Goal: Transaction & Acquisition: Book appointment/travel/reservation

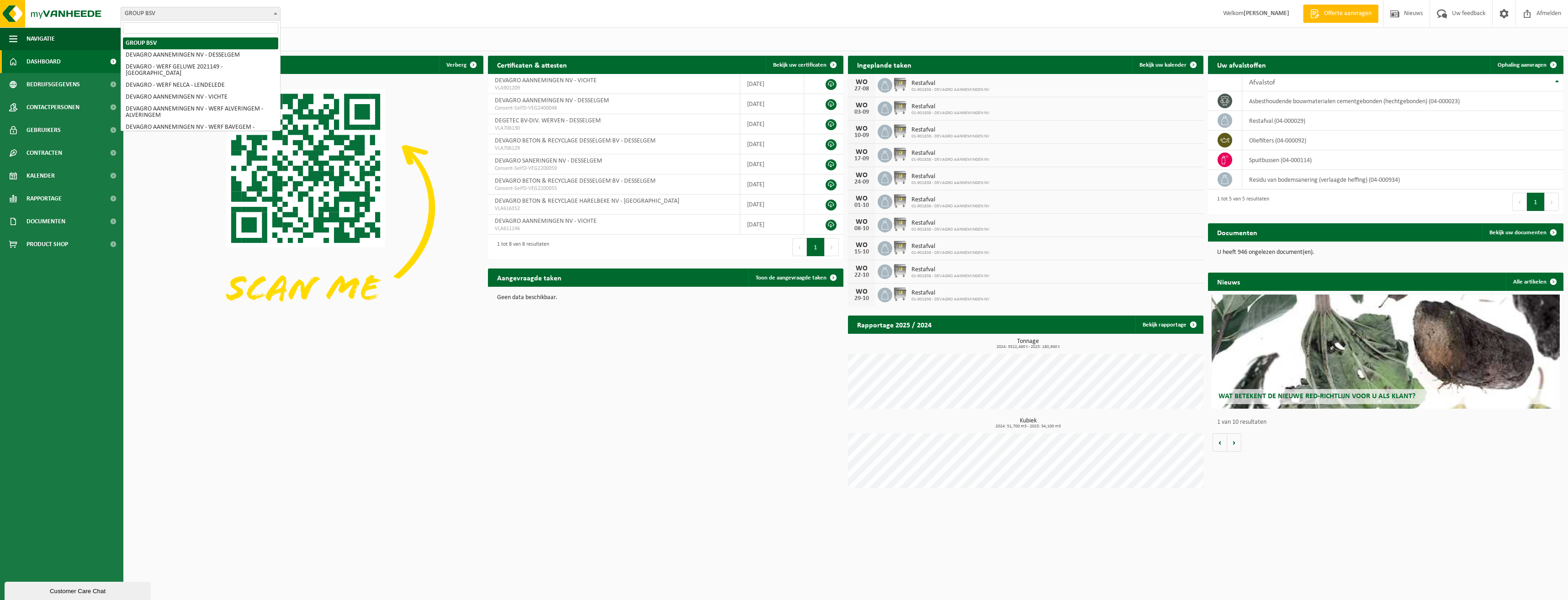
click at [273, 12] on span at bounding box center [275, 13] width 9 height 12
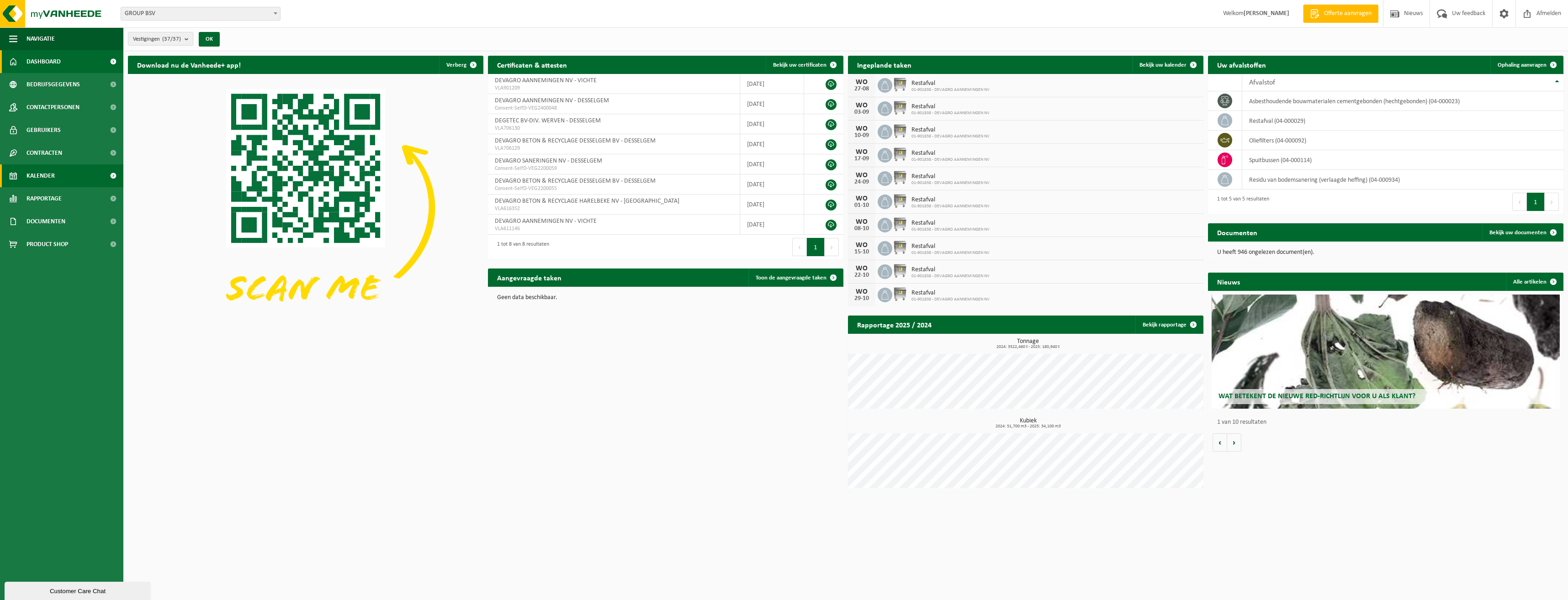
click at [41, 176] on span "Kalender" at bounding box center [40, 175] width 28 height 23
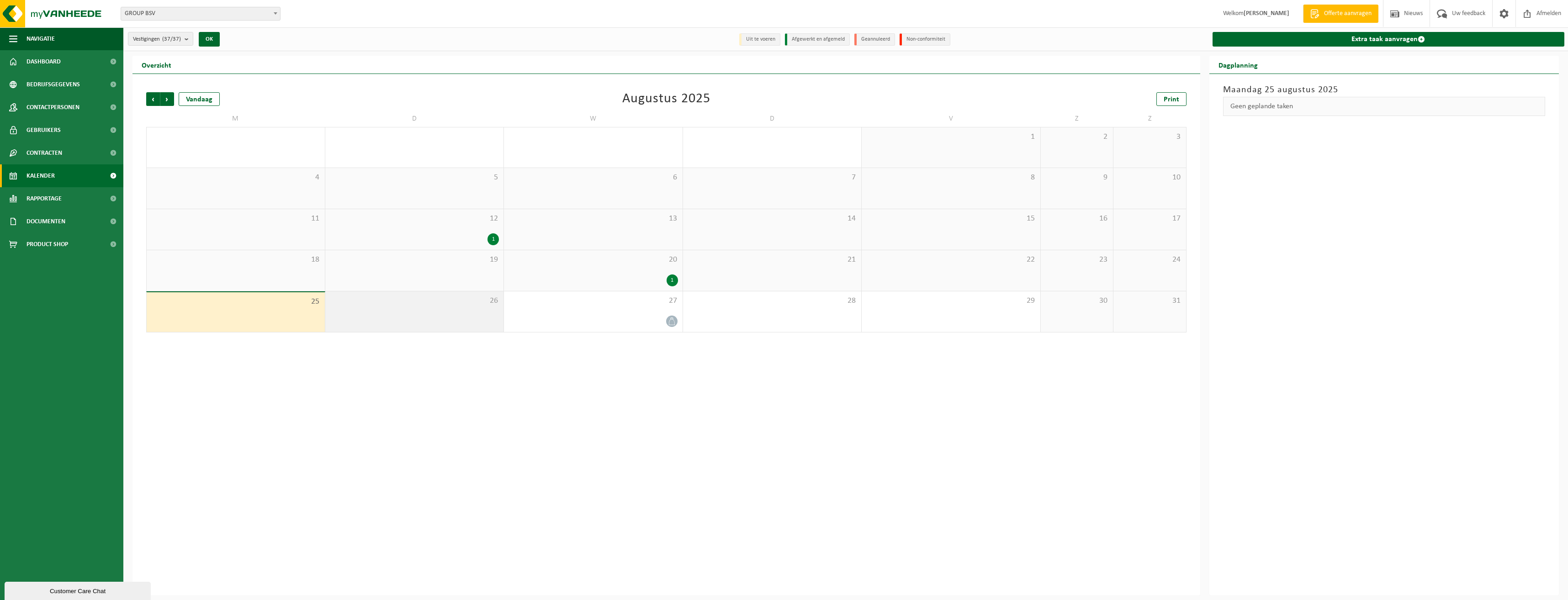
click at [371, 303] on span "26" at bounding box center [414, 300] width 169 height 10
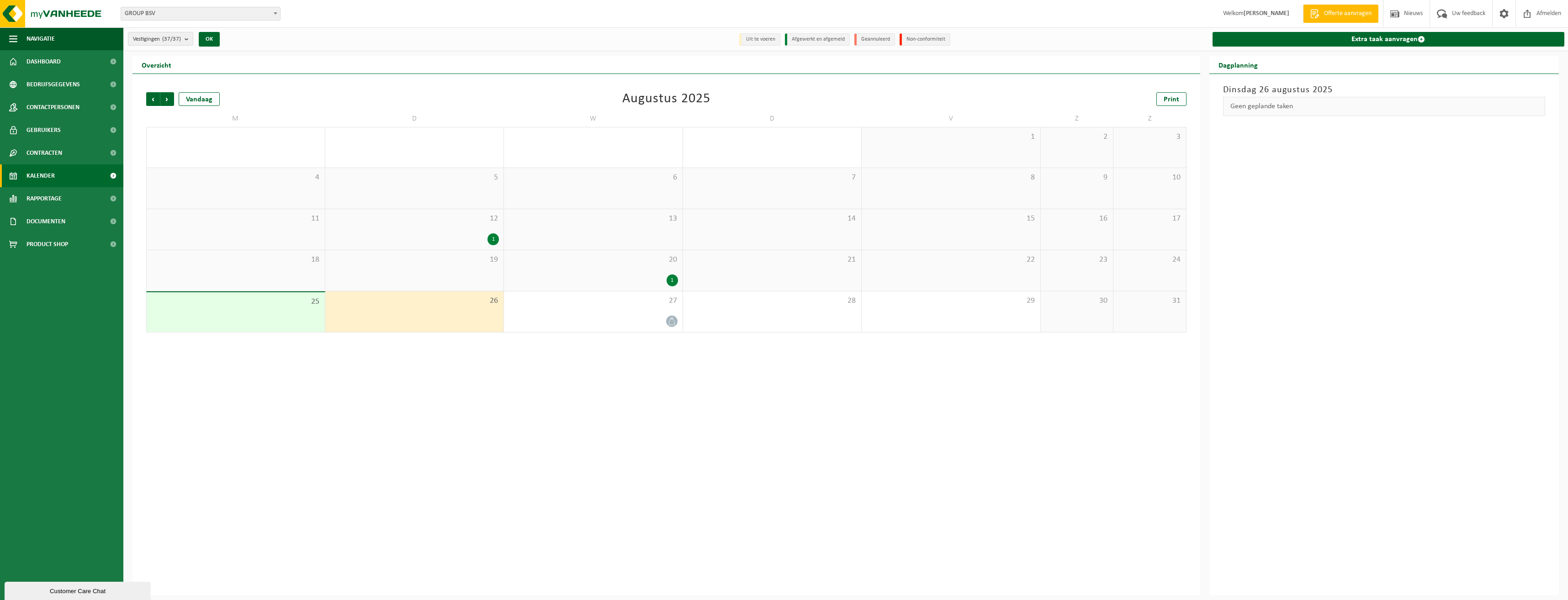
drag, startPoint x: 371, startPoint y: 303, endPoint x: 362, endPoint y: 302, distance: 9.1
click at [362, 302] on span "26" at bounding box center [414, 300] width 169 height 10
click at [1386, 40] on link "Extra taak aanvragen" at bounding box center [1389, 39] width 353 height 15
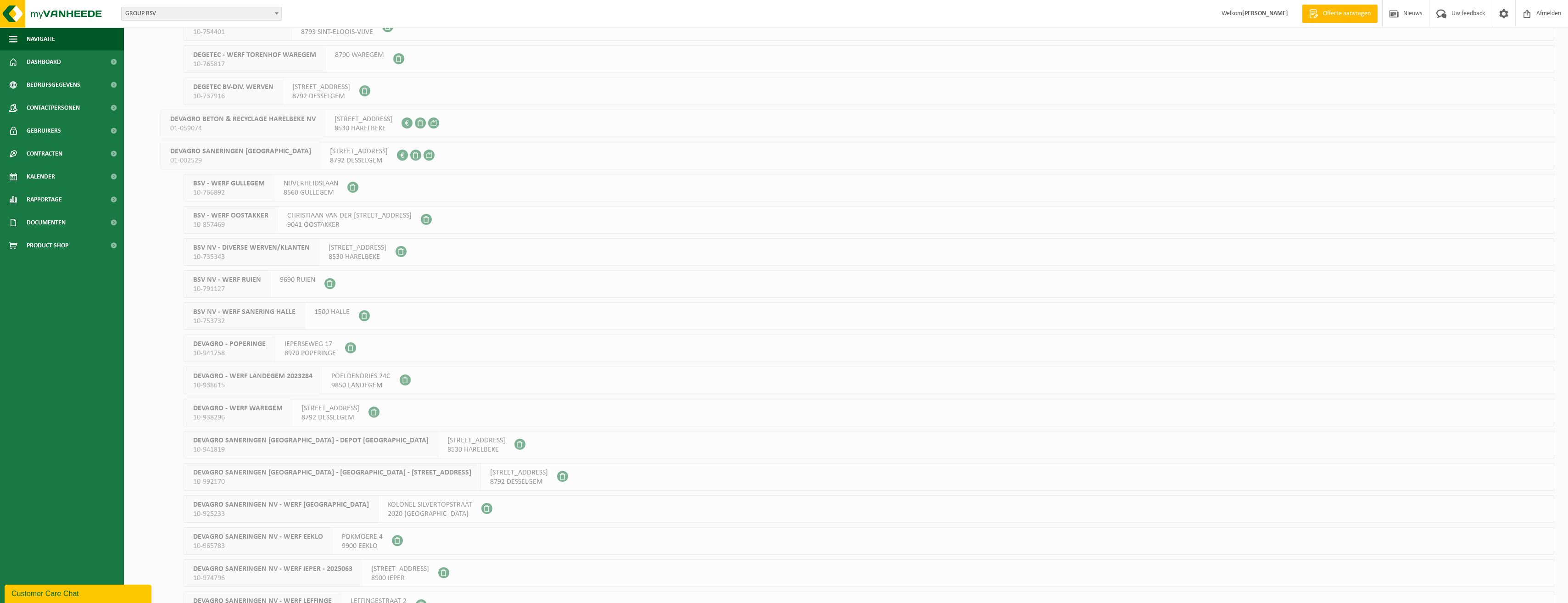
scroll to position [505, 0]
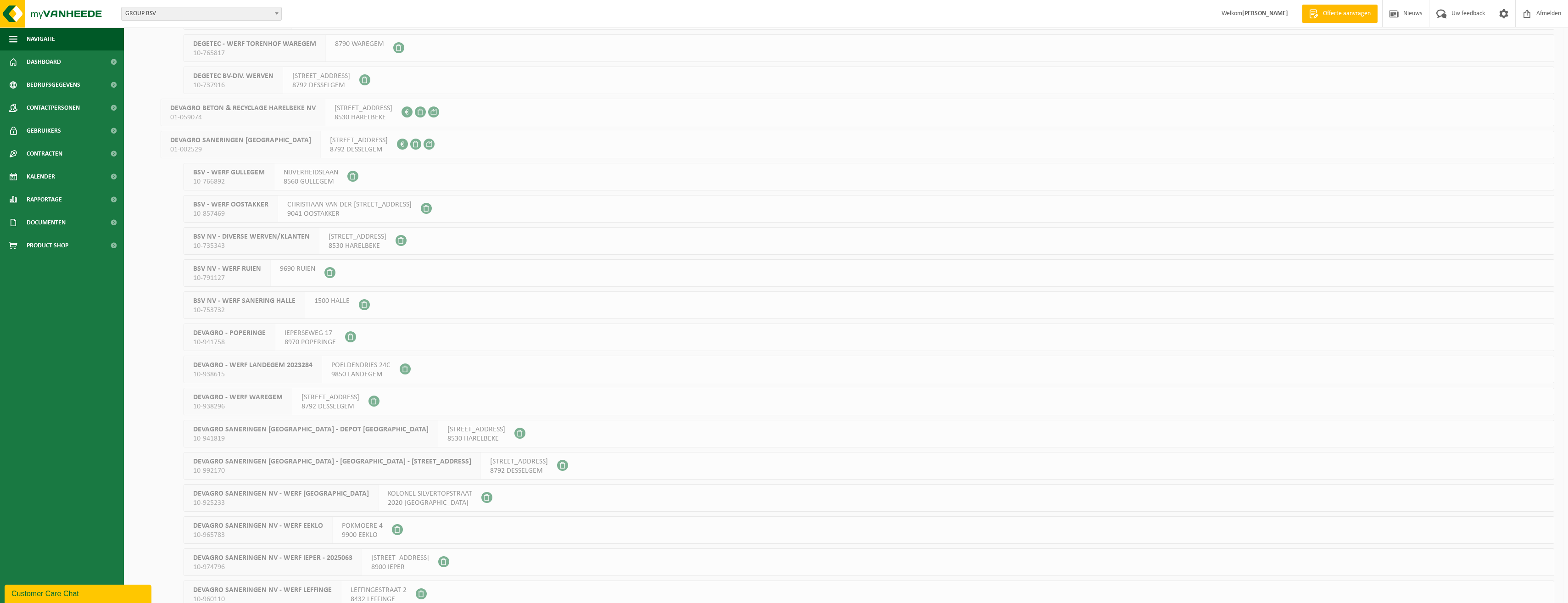
click at [230, 470] on span "10-992170" at bounding box center [332, 470] width 278 height 9
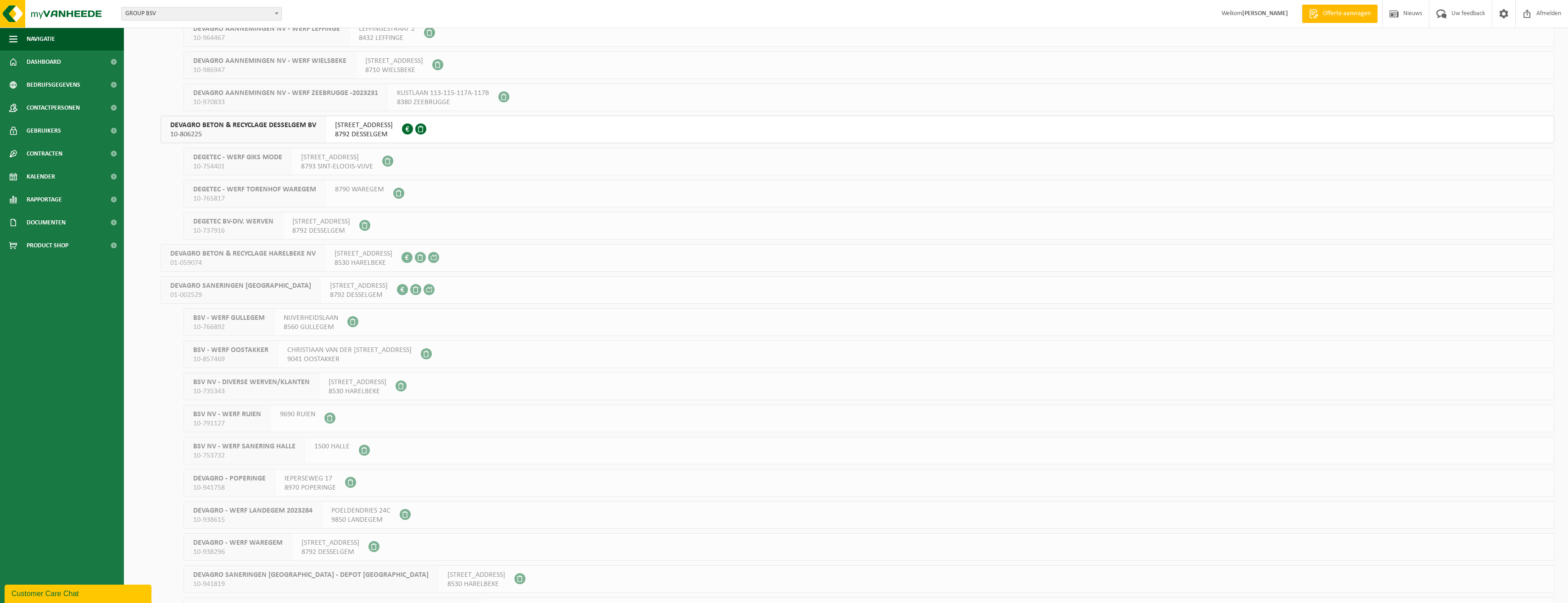
scroll to position [367, 0]
click at [181, 283] on span "01-002529" at bounding box center [240, 286] width 141 height 9
click at [254, 281] on div "DEVAGRO SANERINGEN NV 01-002529" at bounding box center [241, 281] width 159 height 27
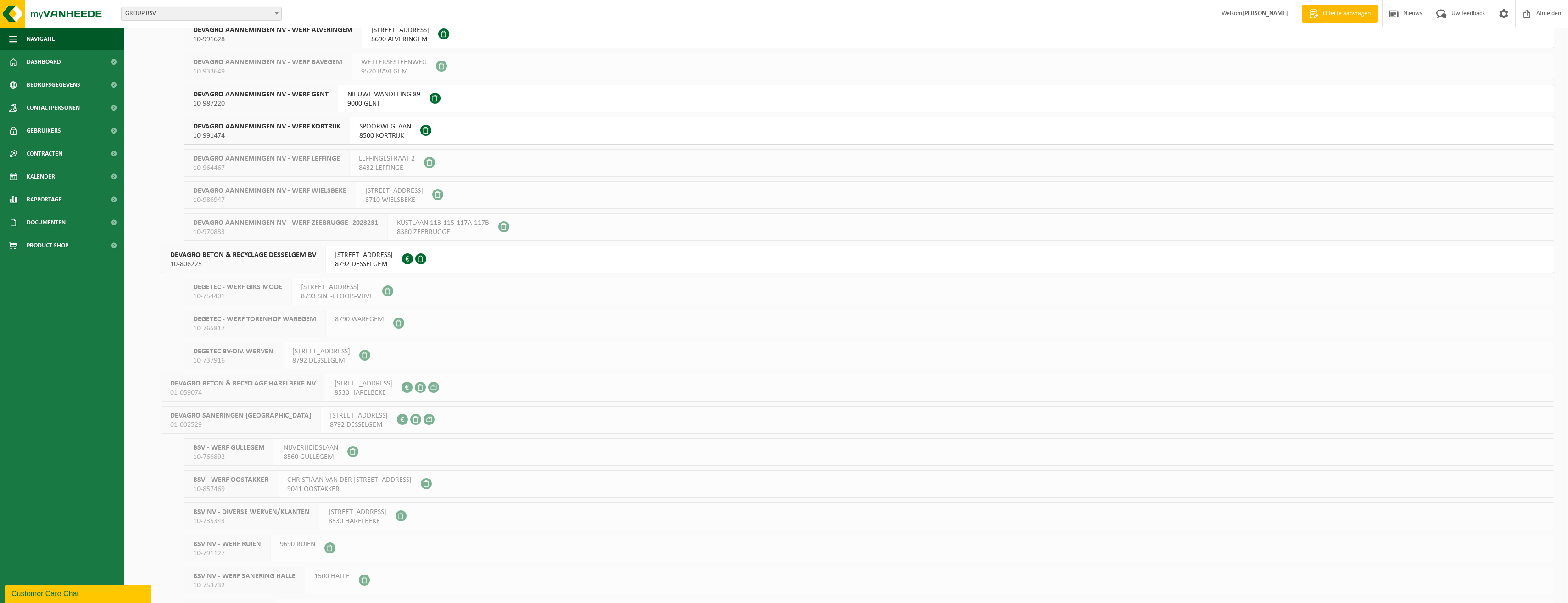
scroll to position [46, 0]
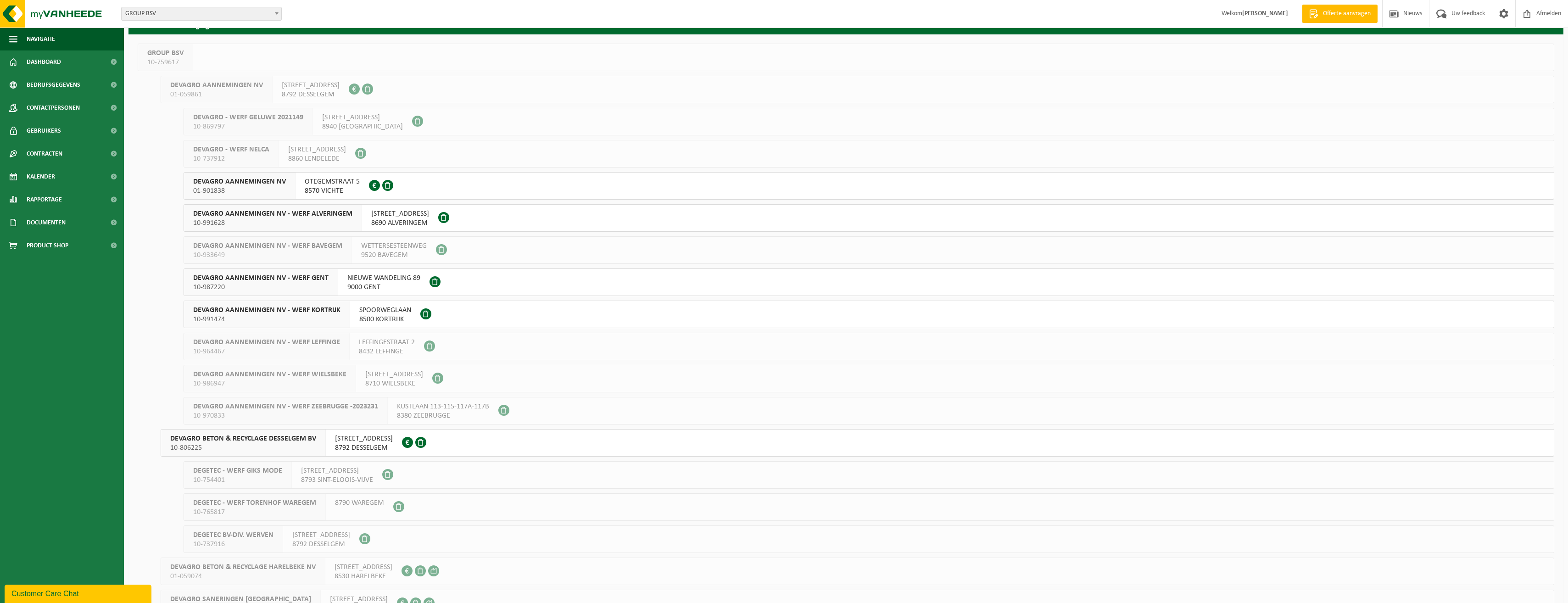
click at [201, 438] on span "DEVAGRO BETON & RECYCLAGE DESSELGEM BV" at bounding box center [243, 438] width 146 height 9
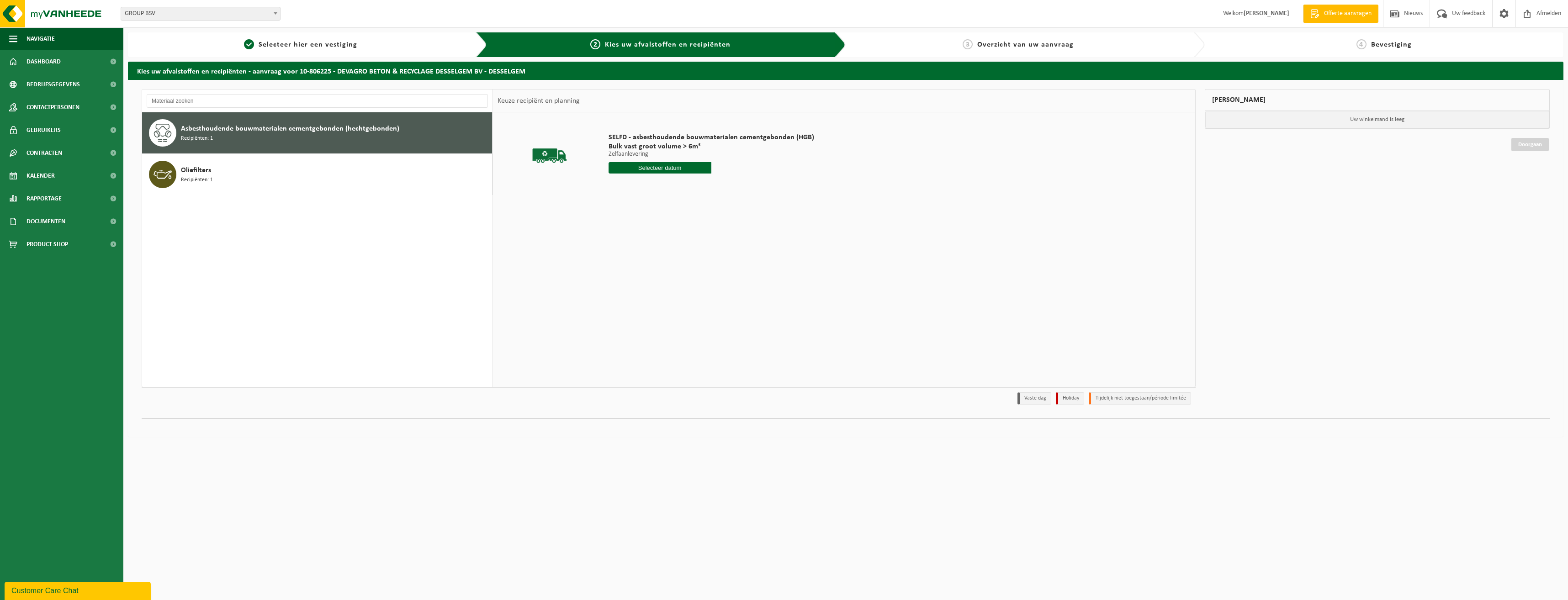
click at [234, 130] on span "Asbesthoudende bouwmaterialen cementgebonden (hechtgebonden)" at bounding box center [290, 128] width 218 height 11
click at [677, 170] on input "text" at bounding box center [659, 168] width 103 height 12
click at [632, 279] on div "26" at bounding box center [633, 278] width 16 height 15
type input "Van 2025-08-26"
click at [628, 203] on button "In winkelmand" at bounding box center [634, 202] width 50 height 15
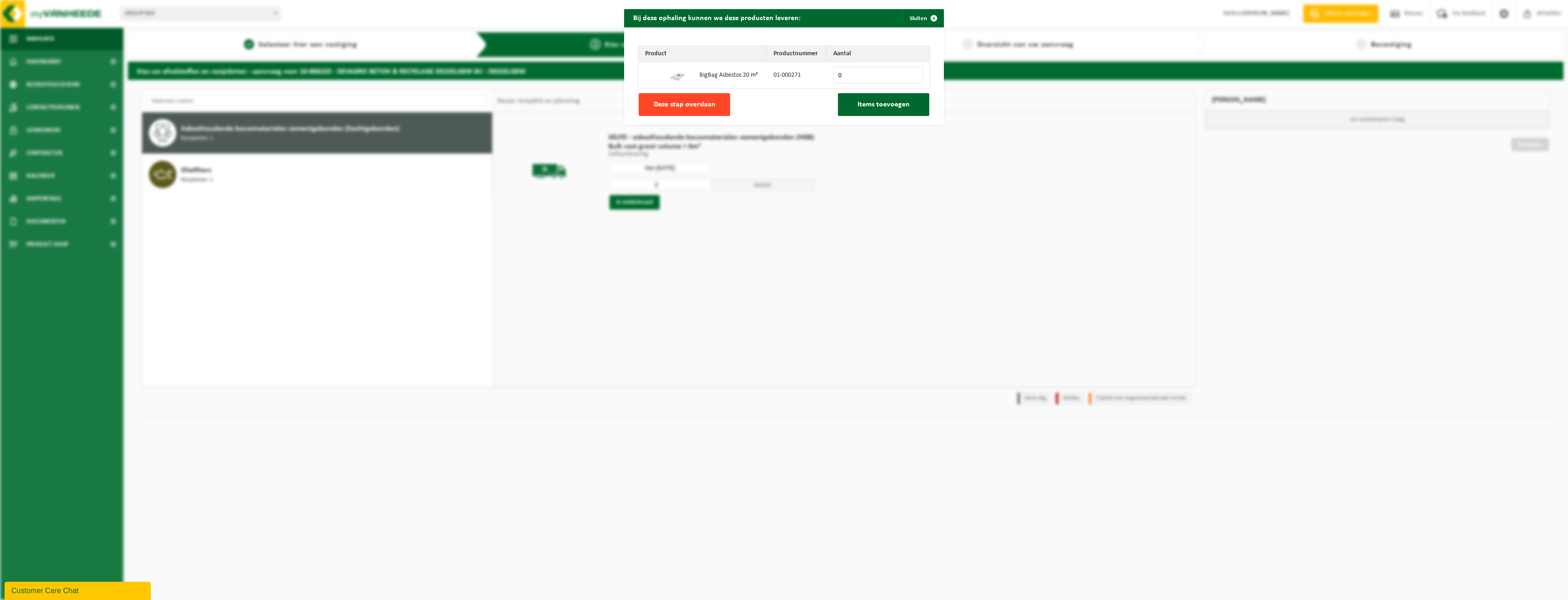
click at [678, 104] on span "Deze stap overslaan" at bounding box center [685, 104] width 62 height 7
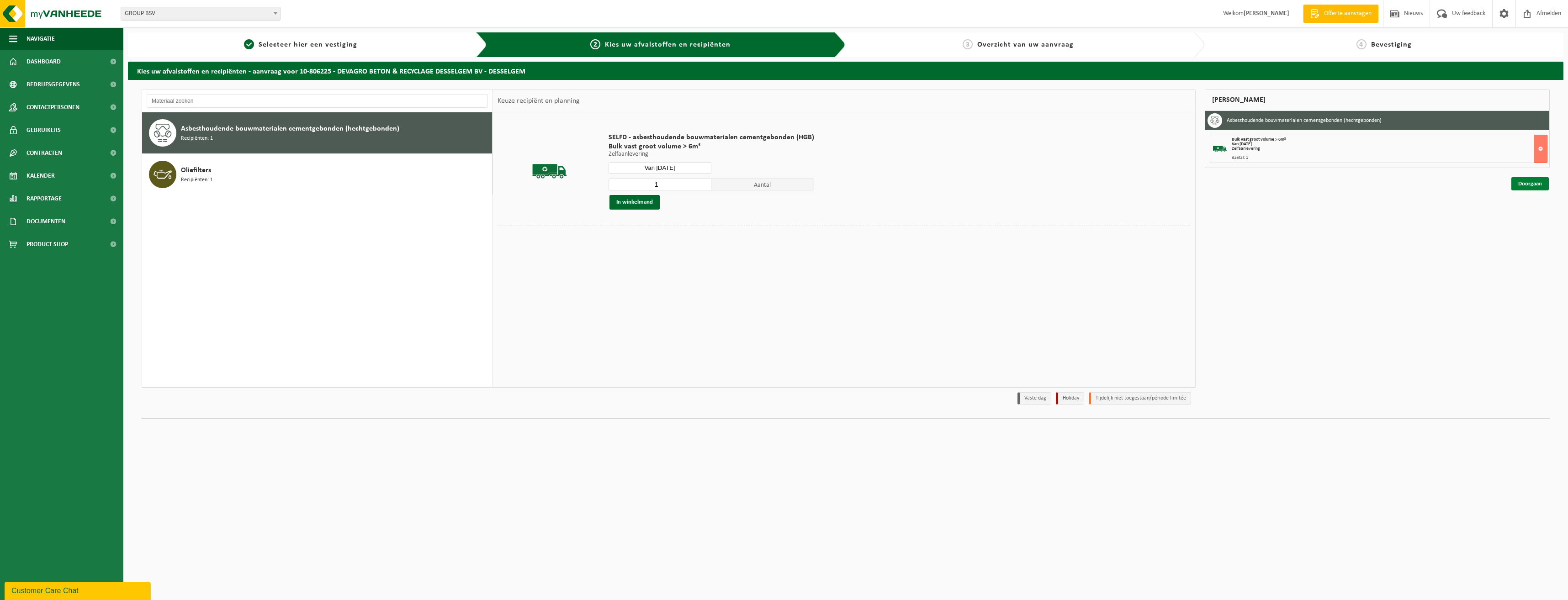
click at [1527, 185] on link "Doorgaan" at bounding box center [1530, 184] width 37 height 14
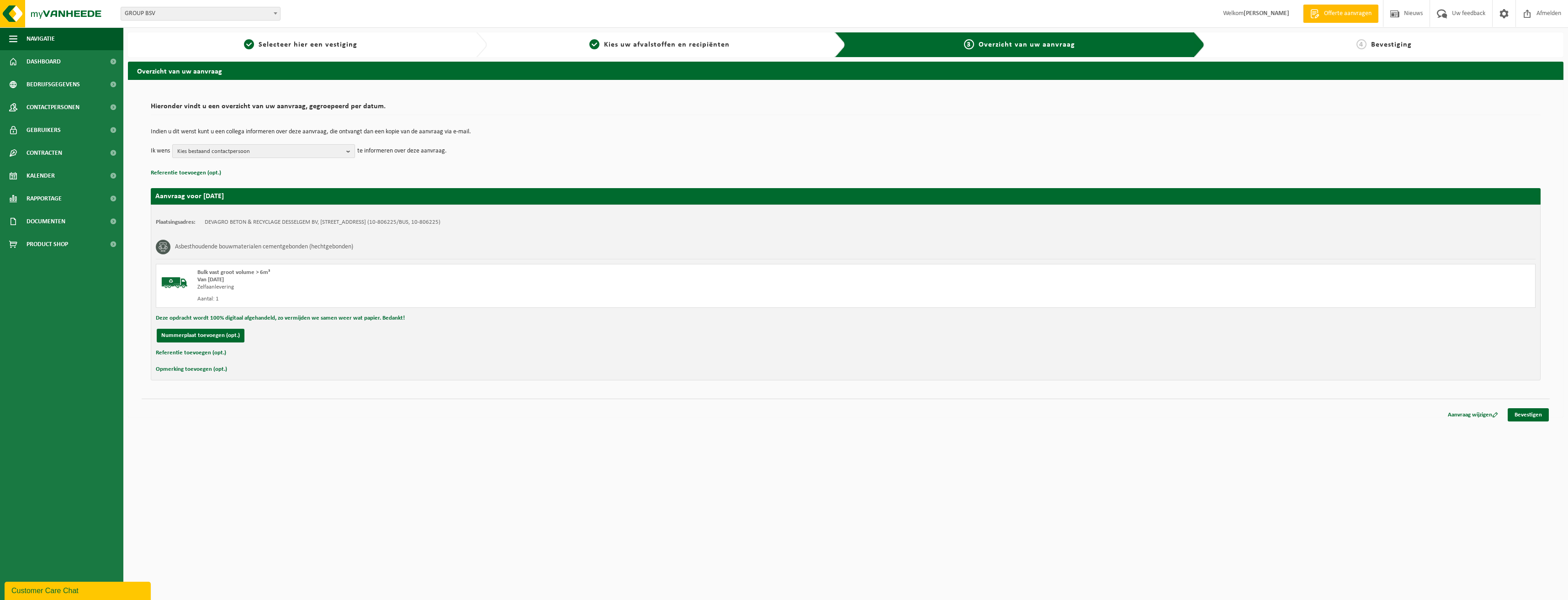
click at [348, 150] on b "button" at bounding box center [351, 151] width 8 height 13
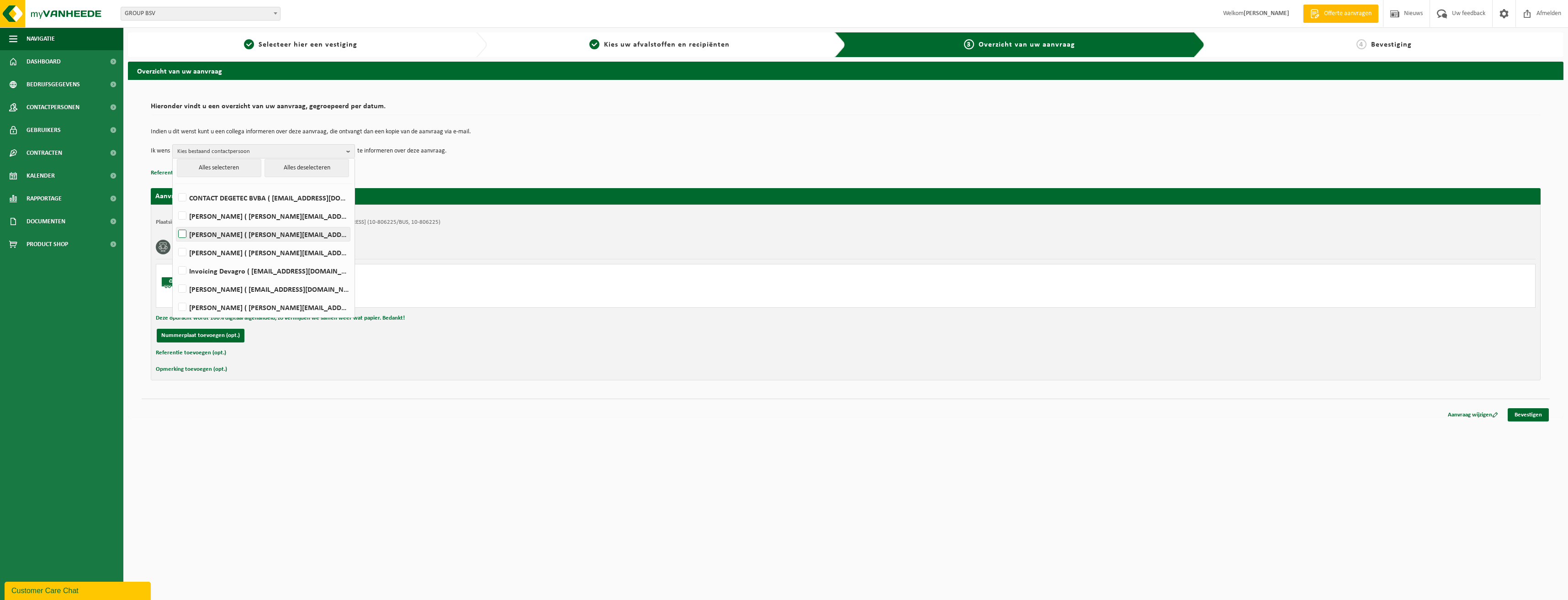
scroll to position [5, 0]
click at [534, 157] on td "Ik wens Kies bestaand contactpersoon Alles selecteren Alles deselecteren CONTAC…" at bounding box center [845, 151] width 1390 height 14
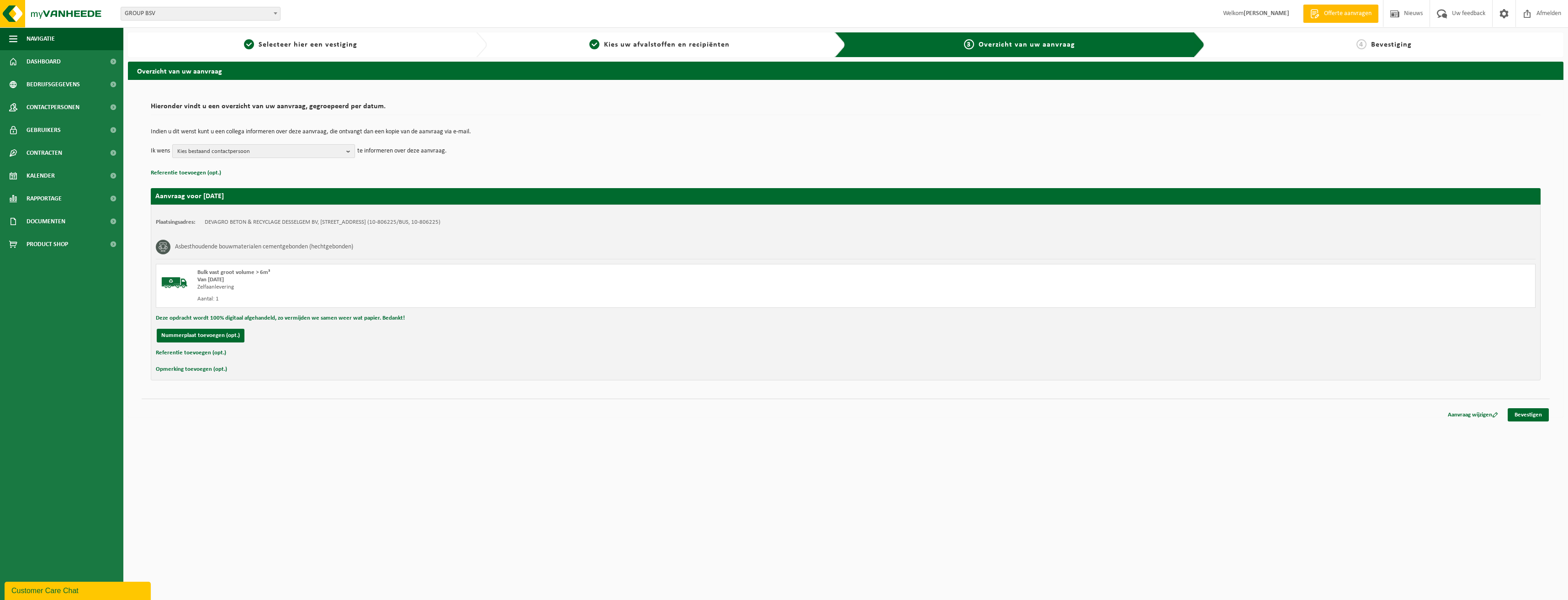
click at [349, 150] on b "button" at bounding box center [351, 151] width 8 height 13
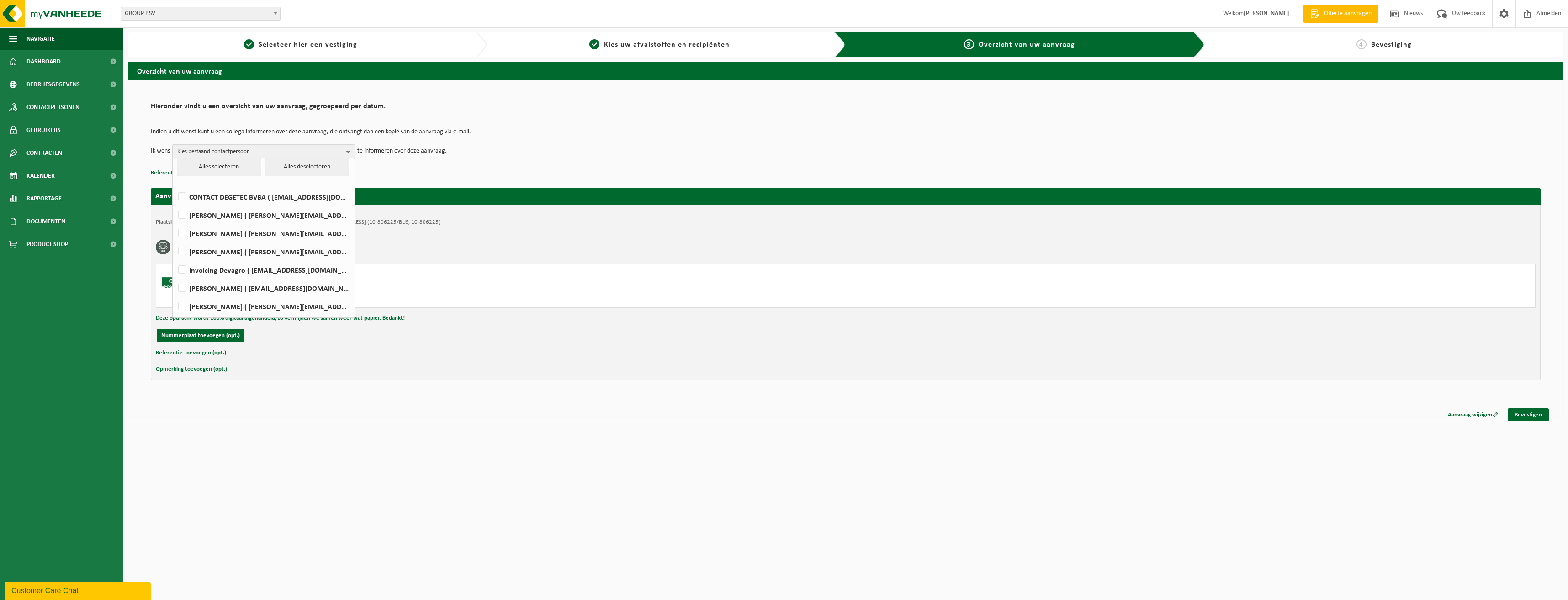
click at [565, 150] on td "Ik wens Kies bestaand contactpersoon Alles selecteren Alles deselecteren CONTAC…" at bounding box center [845, 151] width 1390 height 14
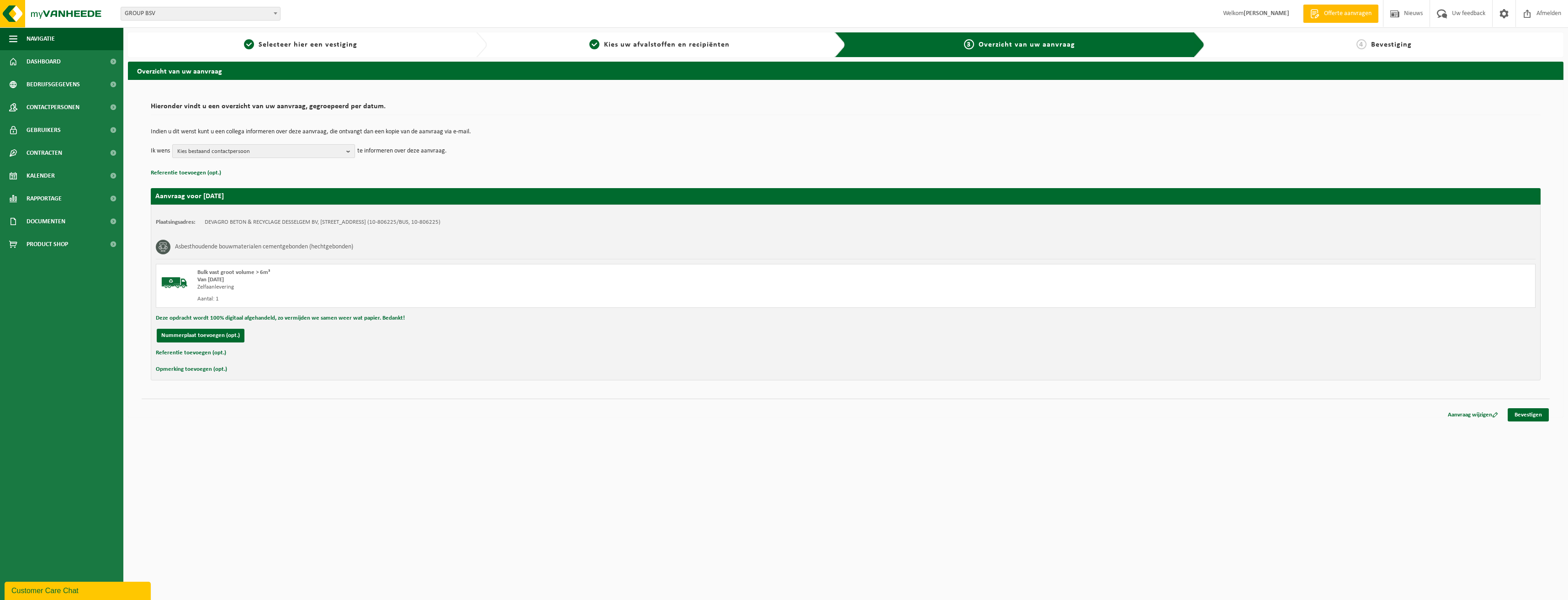
click at [349, 150] on b "button" at bounding box center [351, 151] width 8 height 13
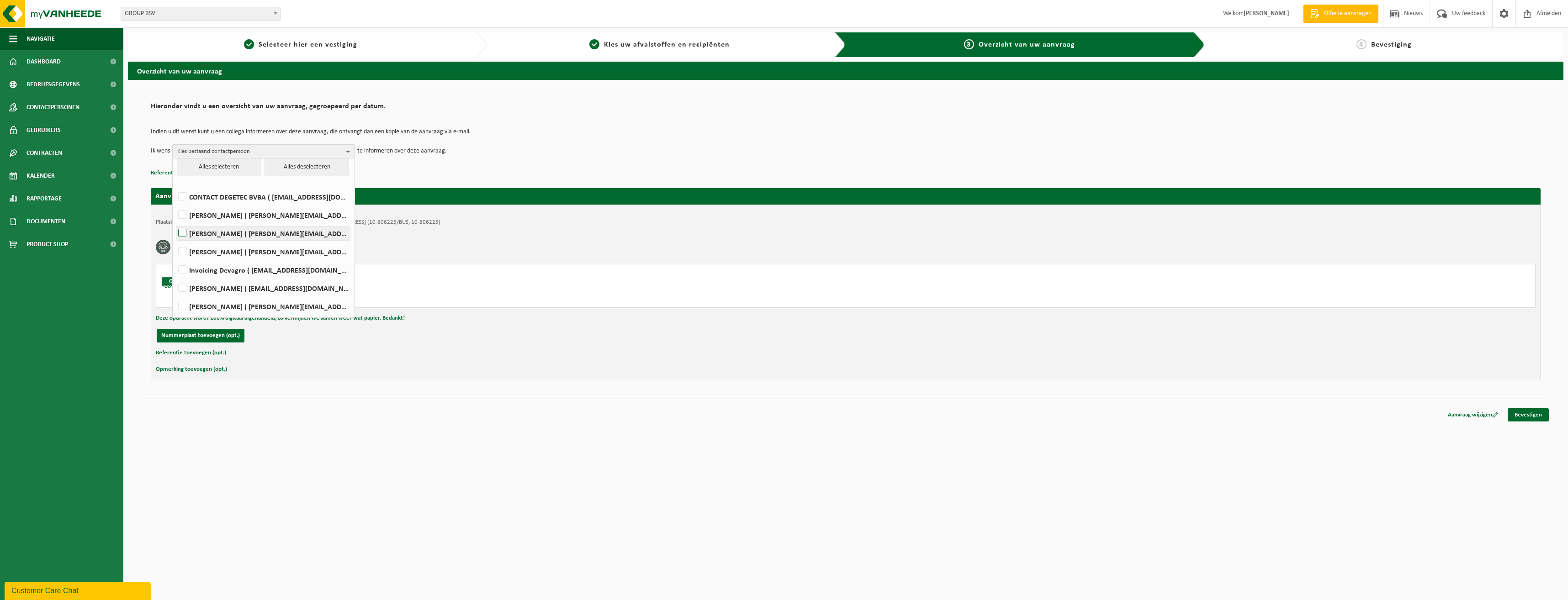
click at [182, 232] on label "WIM DECUYPER ( wim.decuyper@devagro.be )" at bounding box center [262, 233] width 173 height 14
click at [175, 222] on input "WIM DECUYPER ( wim.decuyper@devagro.be )" at bounding box center [174, 221] width 0 height 0
checkbox input "true"
click at [399, 246] on div "Asbesthoudende bouwmaterialen cementgebonden (hechtgebonden)" at bounding box center [845, 247] width 1380 height 23
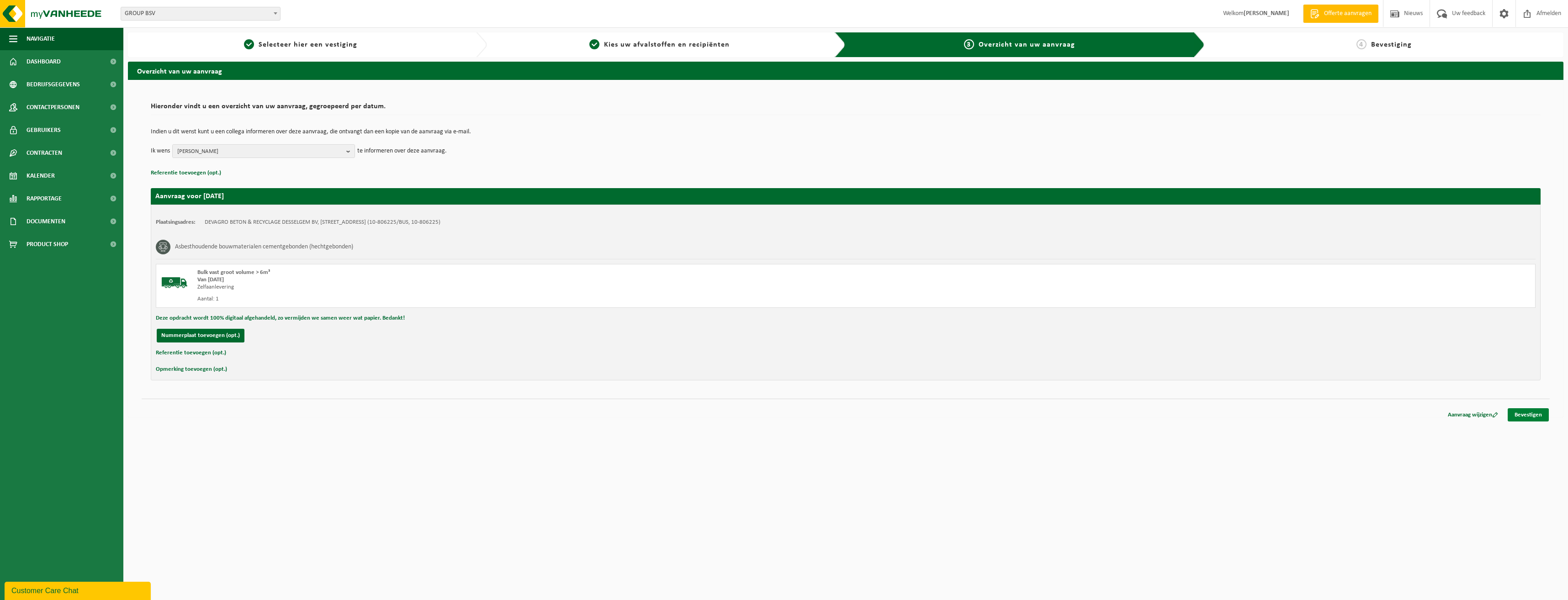
click at [1523, 417] on link "Bevestigen" at bounding box center [1529, 415] width 41 height 14
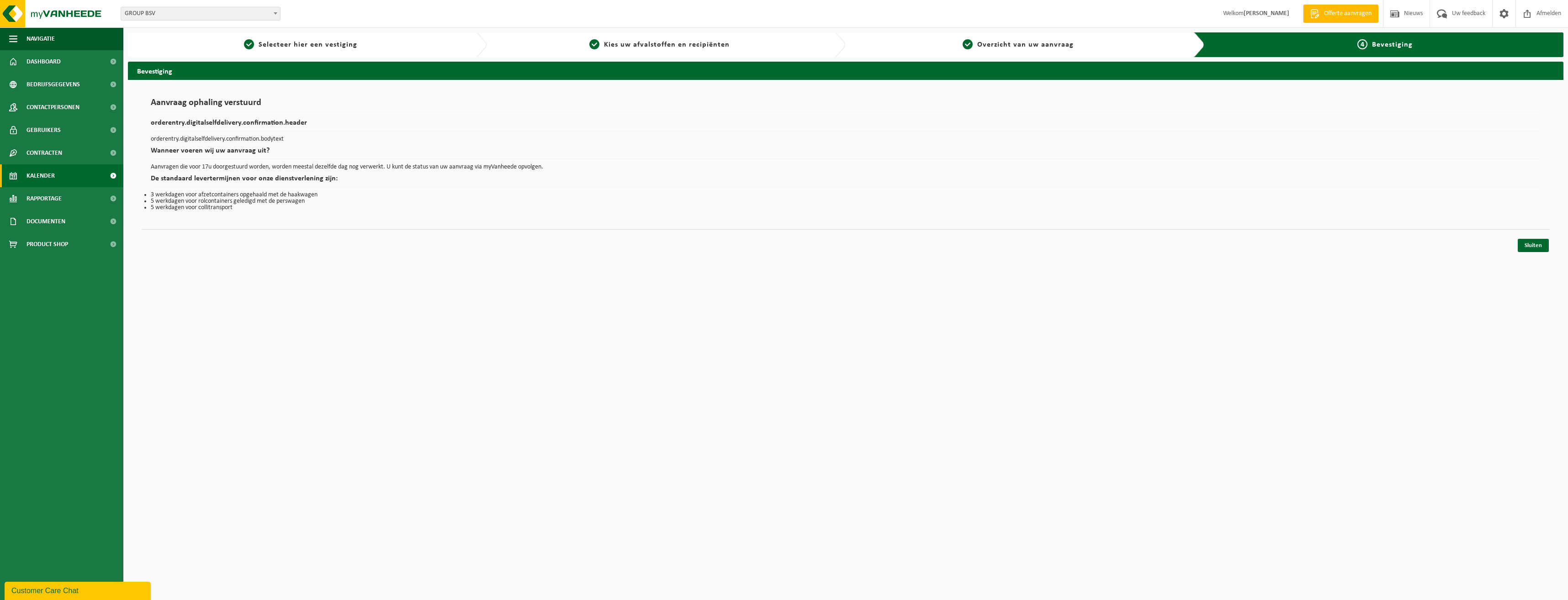
click at [35, 175] on span "Kalender" at bounding box center [40, 175] width 28 height 23
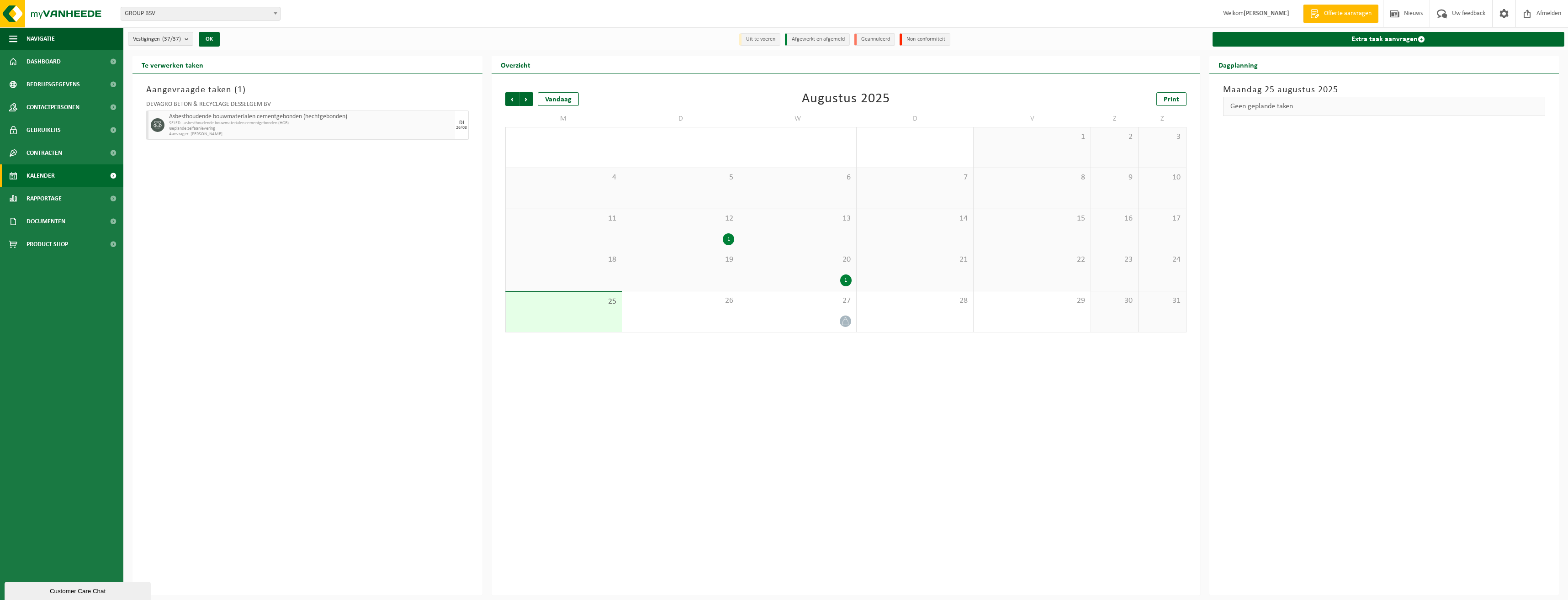
click at [214, 241] on div "Aangevraagde taken ( 1 ) DEVAGRO BETON & RECYCLAGE DESSELGEM BV Asbesthoudende …" at bounding box center [307, 335] width 350 height 522
click at [54, 183] on span "Kalender" at bounding box center [40, 175] width 28 height 23
click at [846, 321] on icon at bounding box center [845, 321] width 8 height 8
click at [846, 280] on div "1" at bounding box center [846, 280] width 12 height 12
click at [729, 238] on div "1" at bounding box center [729, 239] width 12 height 12
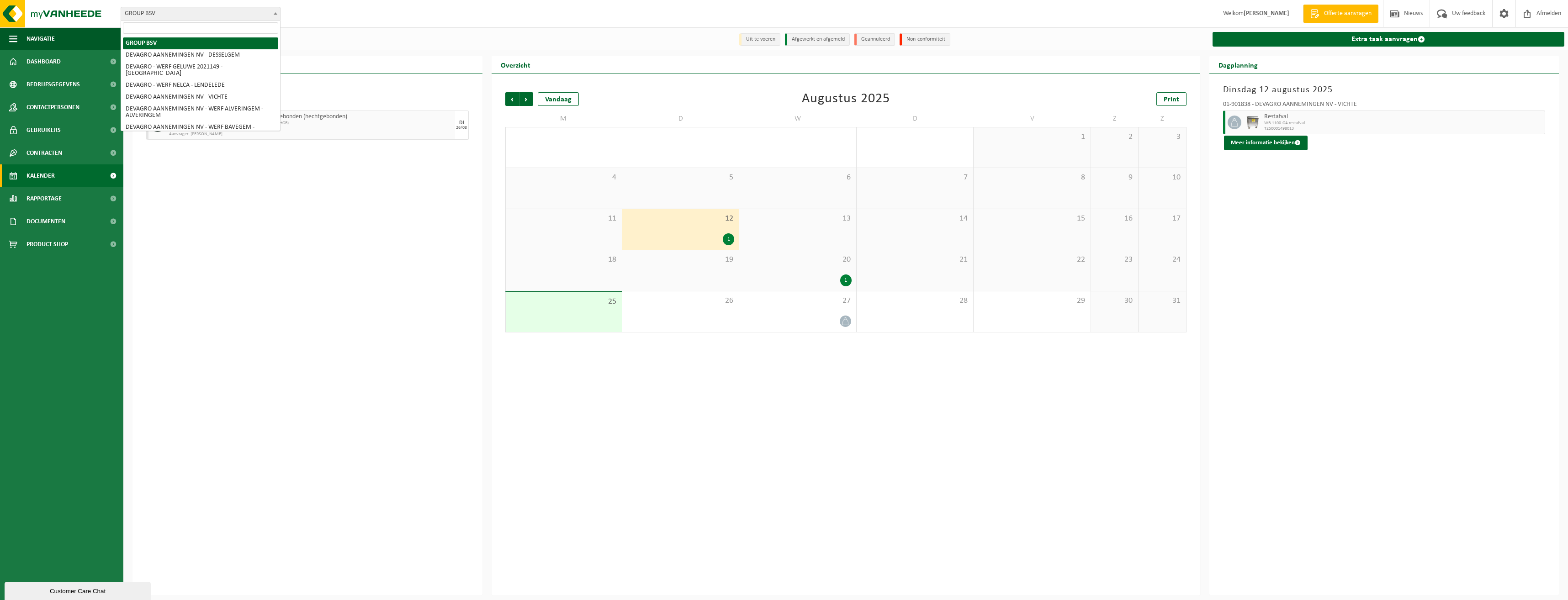
click at [278, 14] on span at bounding box center [275, 13] width 9 height 12
click at [284, 164] on div "Aangevraagde taken ( 1 ) DEVAGRO BETON & RECYCLAGE DESSELGEM BV Asbesthoudende …" at bounding box center [307, 335] width 350 height 522
click at [48, 176] on span "Kalender" at bounding box center [40, 175] width 28 height 23
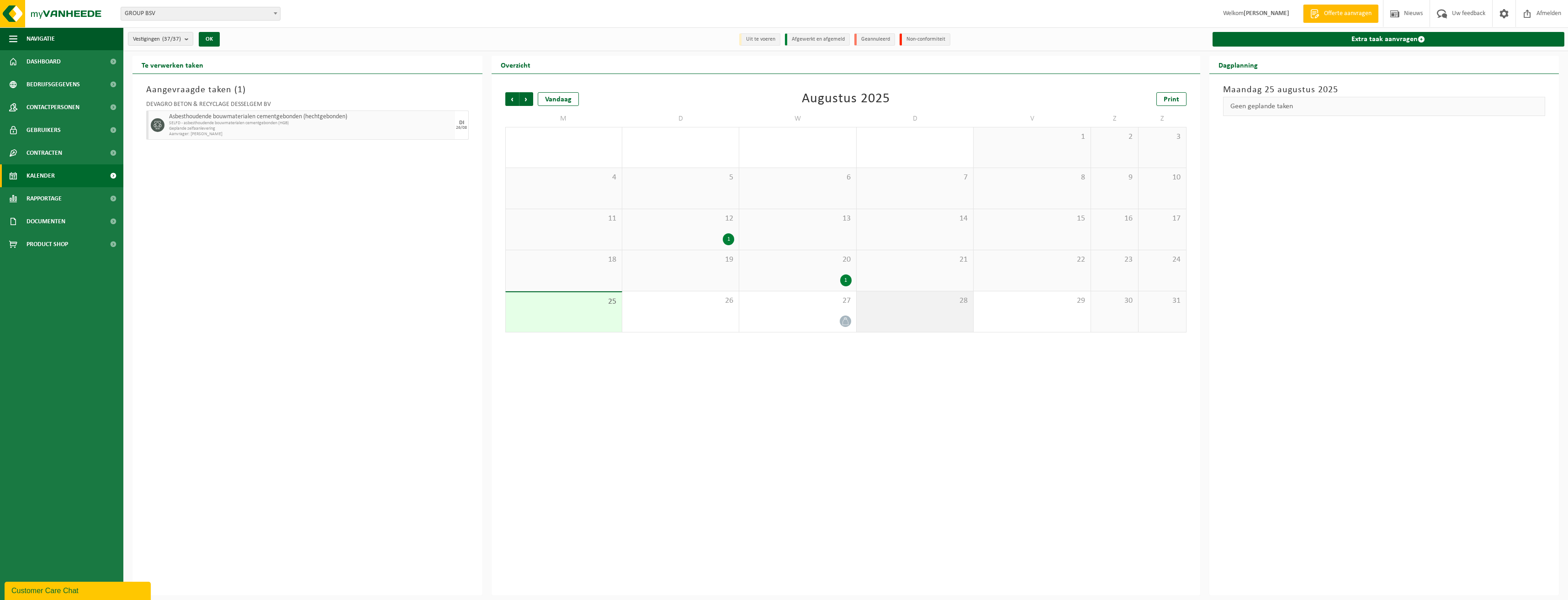
drag, startPoint x: 923, startPoint y: 313, endPoint x: 911, endPoint y: 310, distance: 12.4
click at [911, 310] on div "28" at bounding box center [915, 312] width 117 height 41
click at [1267, 42] on link "Extra taak aanvragen" at bounding box center [1389, 39] width 353 height 15
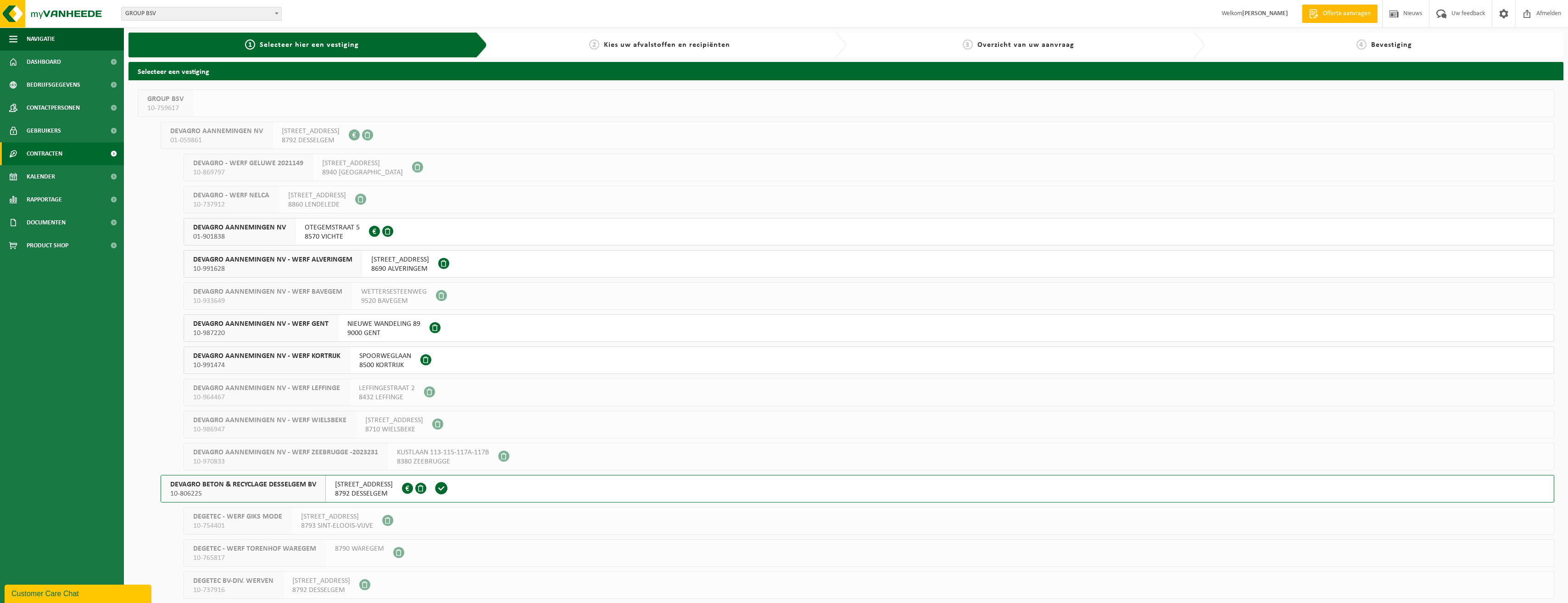
click at [42, 151] on span "Contracten" at bounding box center [44, 153] width 35 height 23
click at [35, 179] on span "Actieve contracten" at bounding box center [53, 177] width 51 height 18
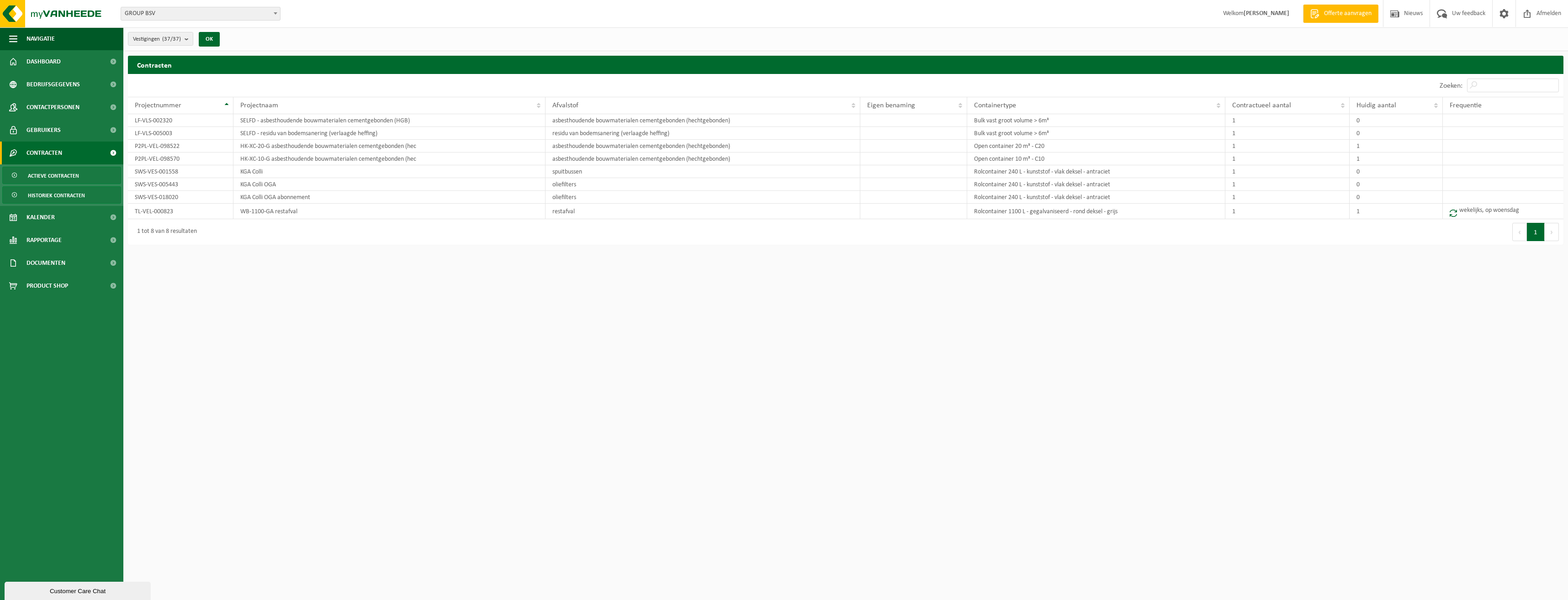
click at [57, 194] on span "Historiek contracten" at bounding box center [56, 196] width 57 height 18
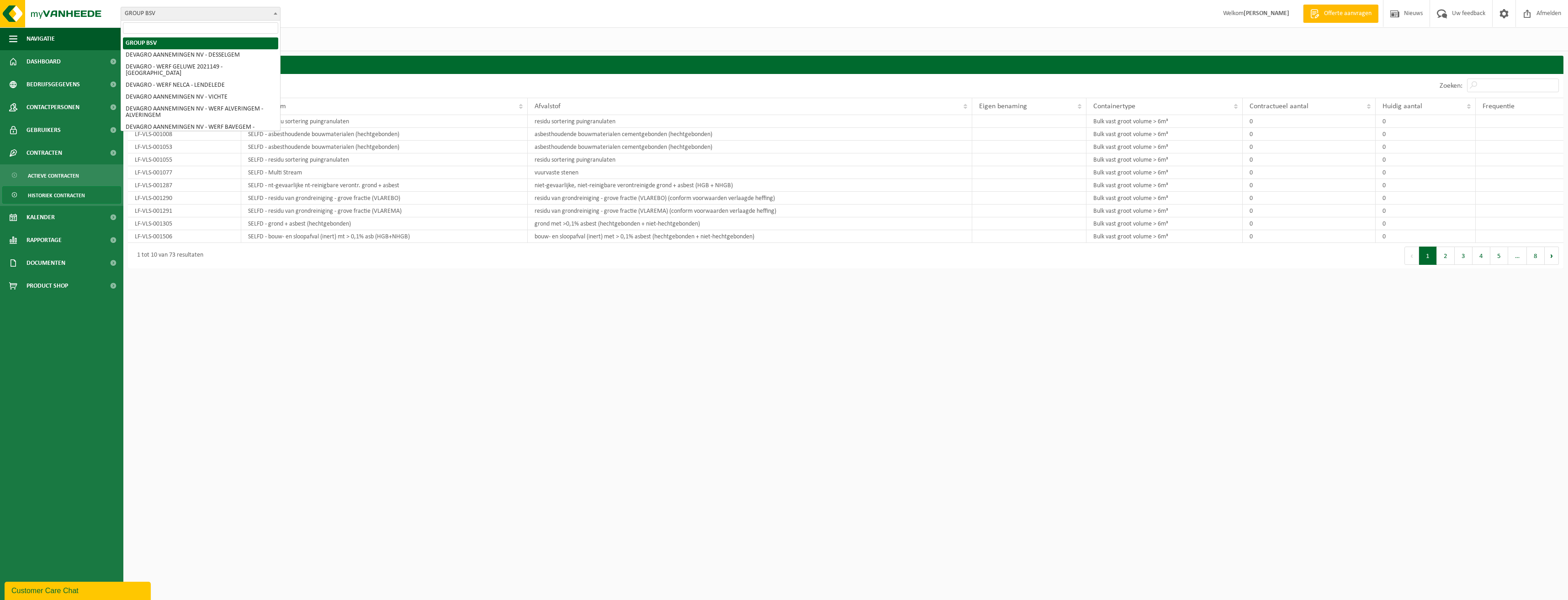
click at [277, 12] on span at bounding box center [275, 13] width 9 height 12
click at [33, 176] on span "Actieve contracten" at bounding box center [53, 176] width 51 height 18
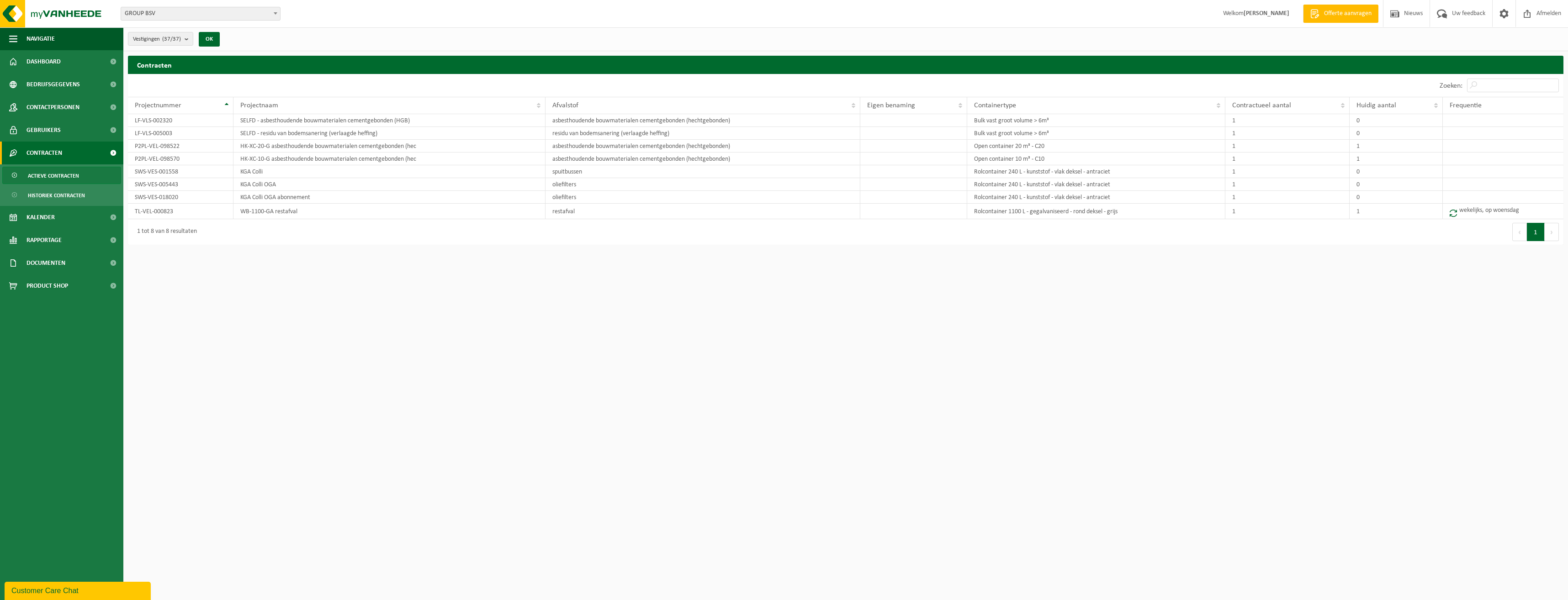
click at [59, 153] on span "Contracten" at bounding box center [44, 153] width 35 height 23
click at [112, 152] on span at bounding box center [113, 153] width 21 height 23
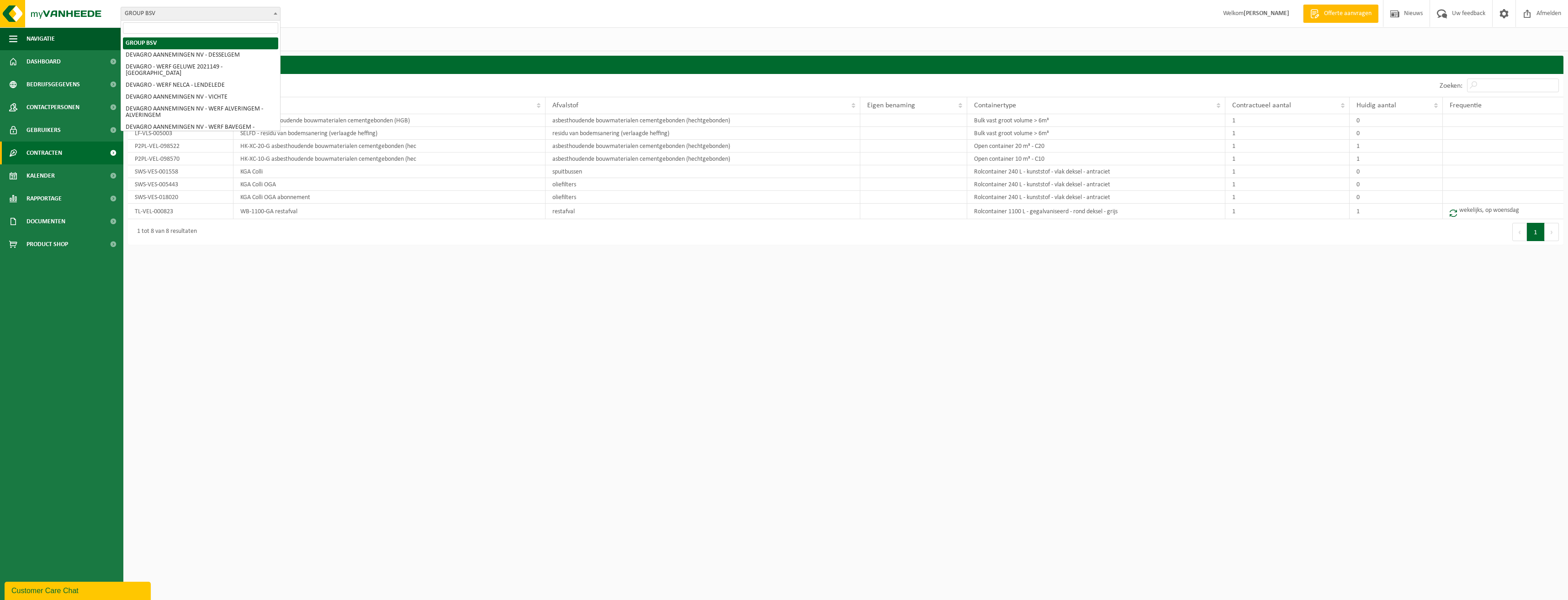
click at [274, 14] on b at bounding box center [275, 14] width 4 height 2
select select "135787"
